Goal: Task Accomplishment & Management: Use online tool/utility

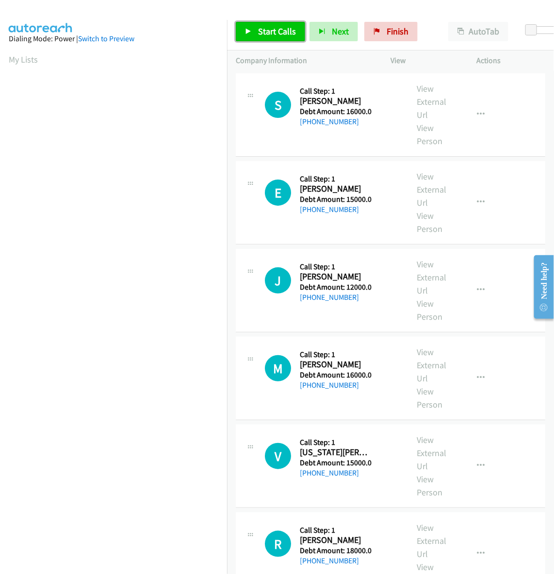
click at [283, 28] on span "Start Calls" at bounding box center [277, 31] width 38 height 11
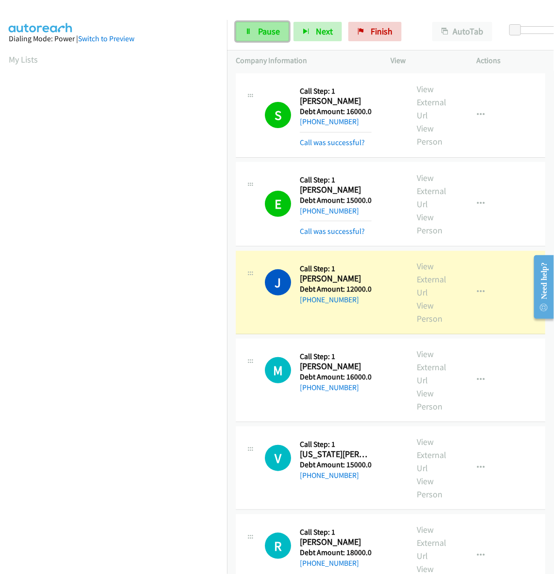
click at [261, 28] on span "Pause" at bounding box center [269, 31] width 22 height 11
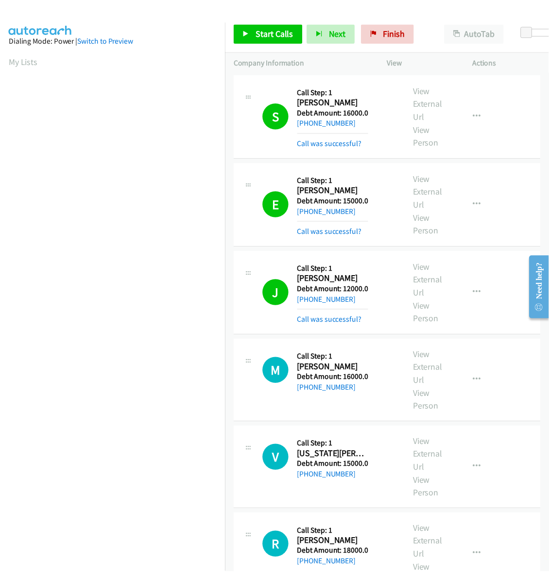
scroll to position [0, 1]
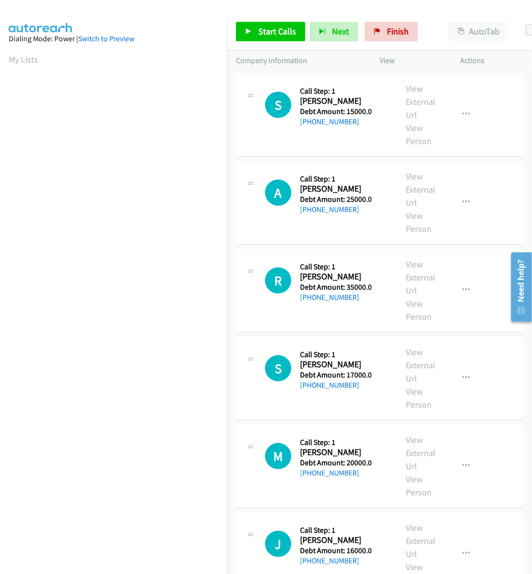
scroll to position [0, 1]
click at [18, 60] on link "My Lists" at bounding box center [23, 59] width 29 height 11
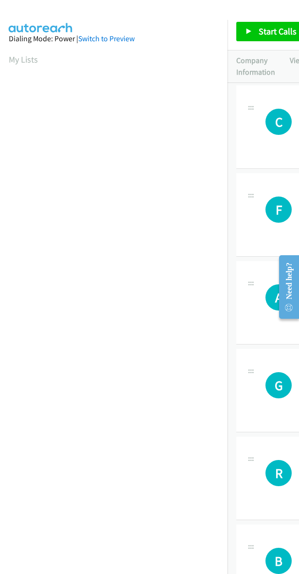
scroll to position [0, 1]
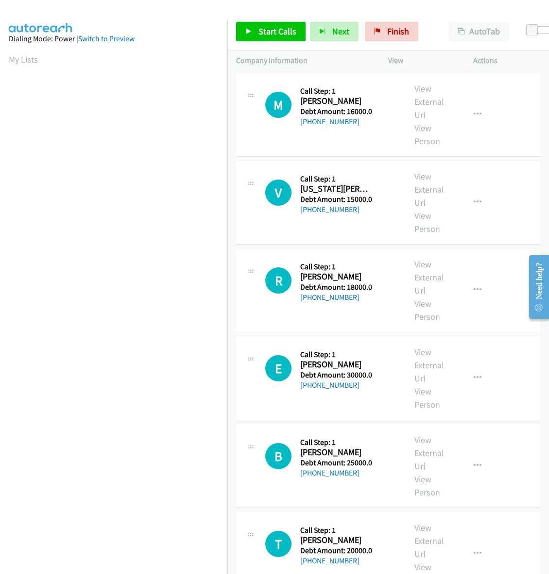
scroll to position [0, 1]
click at [134, 12] on div at bounding box center [270, 18] width 540 height 37
click at [283, 30] on span "Start Calls" at bounding box center [277, 31] width 38 height 11
click at [319, 29] on icon at bounding box center [322, 32] width 7 height 7
click at [289, 40] on link "Start Calls" at bounding box center [270, 31] width 69 height 19
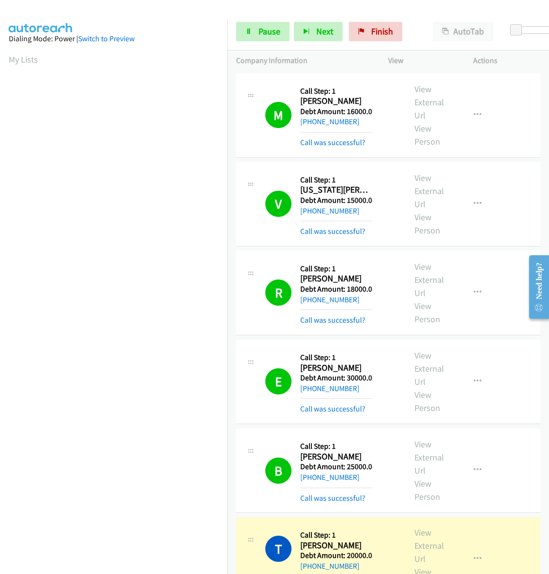
click at [259, 30] on span "Pause" at bounding box center [269, 31] width 22 height 11
click at [25, 59] on link "My Lists" at bounding box center [23, 59] width 29 height 11
